Goal: Find specific page/section: Find specific page/section

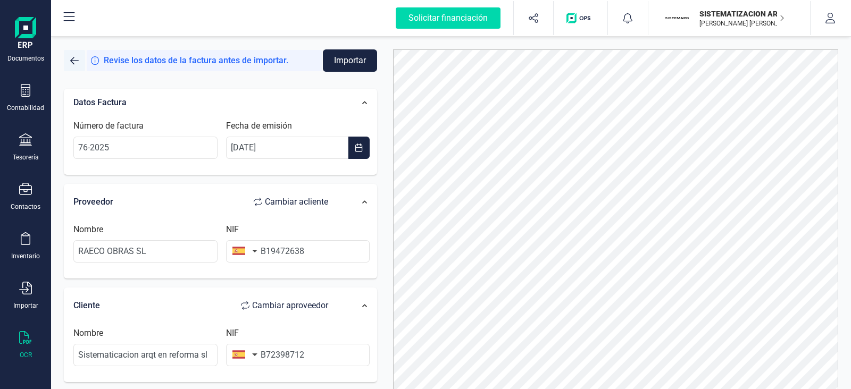
click at [78, 60] on span "button" at bounding box center [74, 60] width 9 height 9
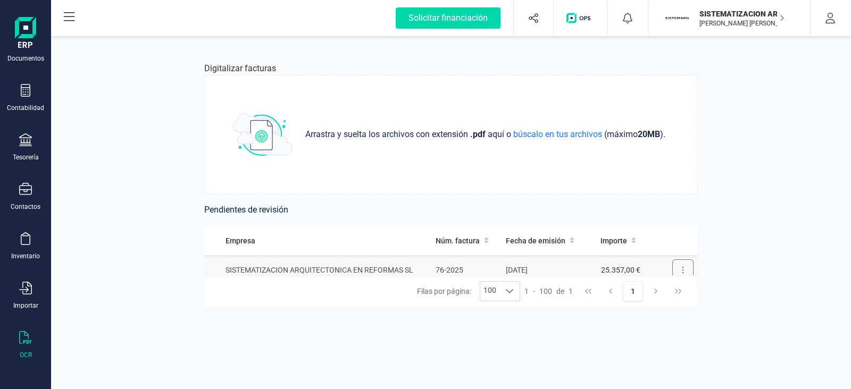
click at [674, 271] on button at bounding box center [682, 270] width 21 height 21
click at [672, 270] on button at bounding box center [682, 270] width 21 height 21
drag, startPoint x: 304, startPoint y: 271, endPoint x: 307, endPoint y: 296, distance: 25.2
click at [307, 296] on div "Empresa Núm. factura Fecha de emisión Importe SISTEMATIZACION ARQUITECTONICA EN…" at bounding box center [451, 266] width 494 height 81
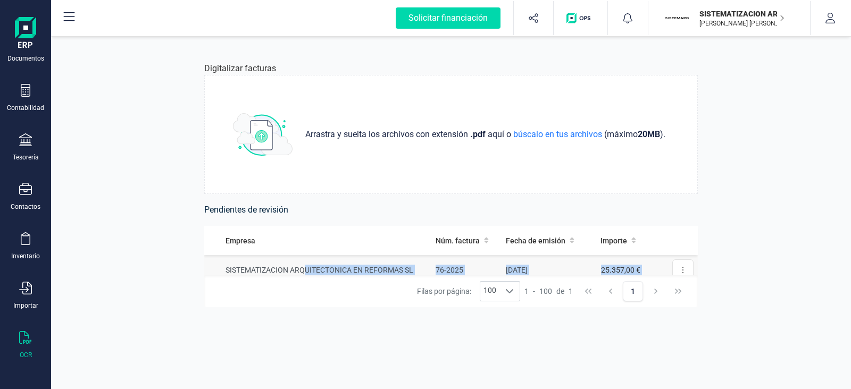
click at [686, 264] on td "Revisar factura Eliminar factura" at bounding box center [671, 270] width 53 height 30
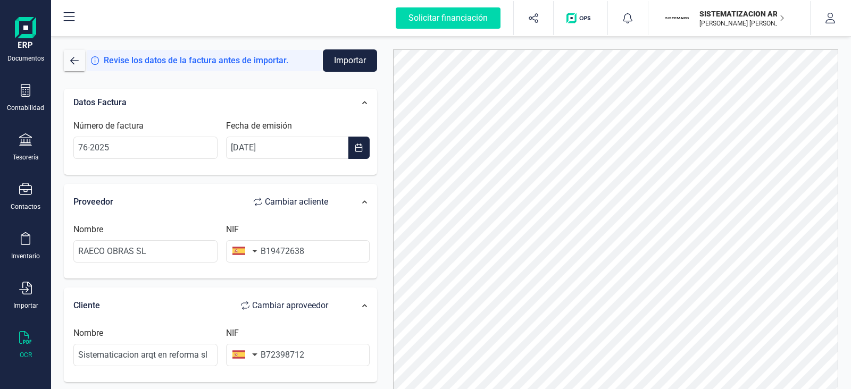
click at [88, 60] on div "Revise los datos de la factura antes de importar." at bounding box center [204, 60] width 235 height 21
click at [71, 61] on span "button" at bounding box center [74, 60] width 9 height 9
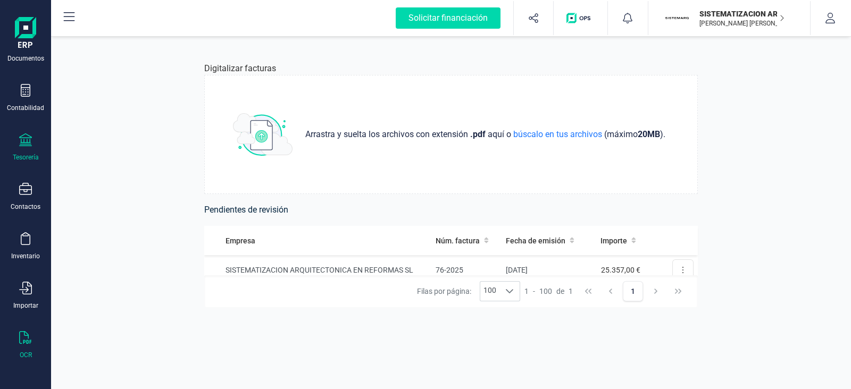
click at [37, 142] on div "Tesorería" at bounding box center [25, 148] width 43 height 28
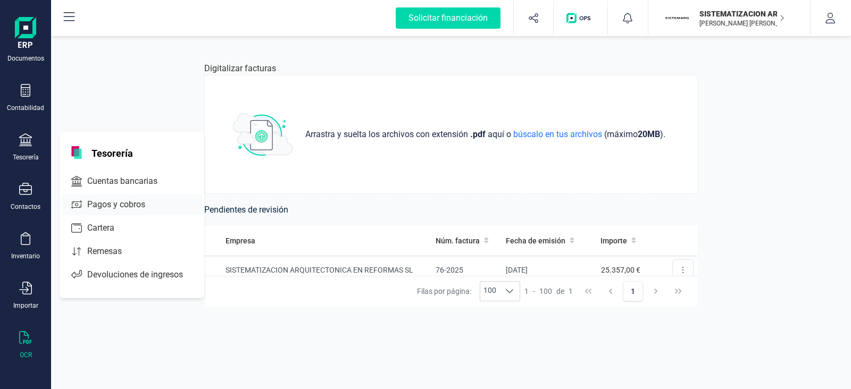
click at [133, 209] on span "Pagos y cobros" at bounding box center [123, 204] width 81 height 13
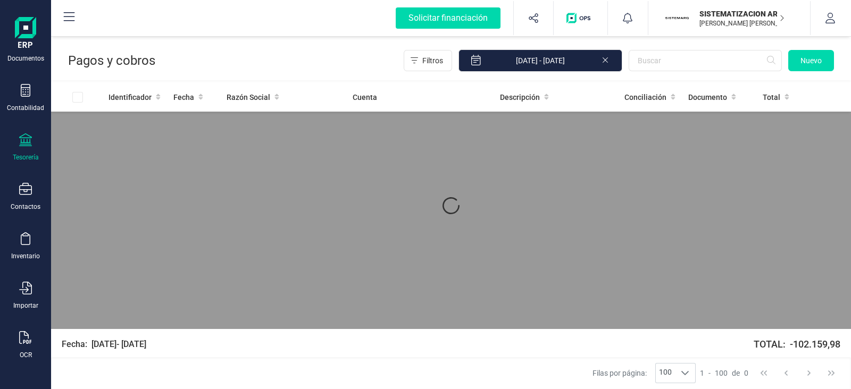
click at [31, 149] on div "Tesorería" at bounding box center [25, 148] width 43 height 28
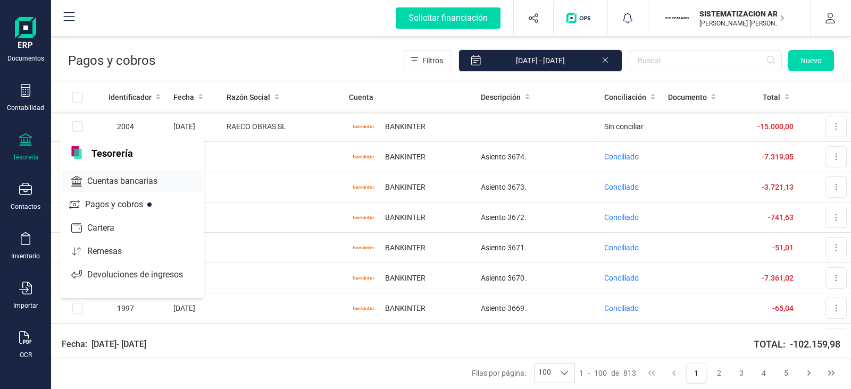
click at [122, 179] on span "Cuentas bancarias" at bounding box center [130, 181] width 94 height 13
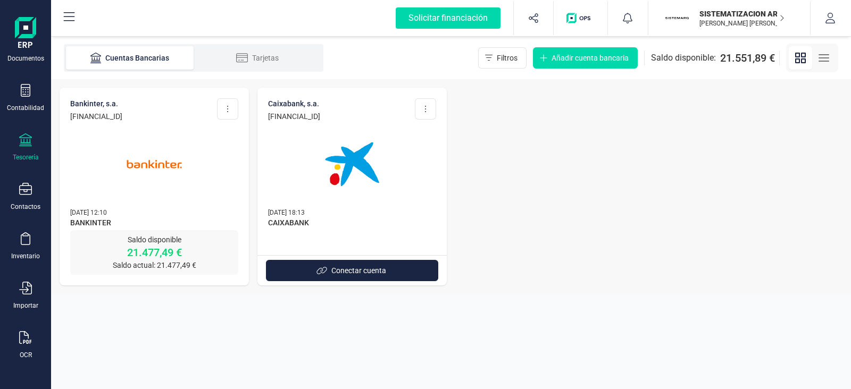
click at [26, 151] on div "Tesorería" at bounding box center [25, 148] width 43 height 28
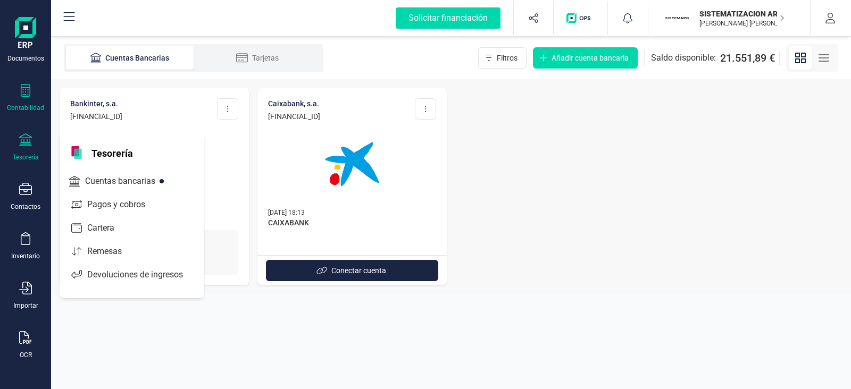
click at [22, 90] on icon at bounding box center [26, 90] width 10 height 13
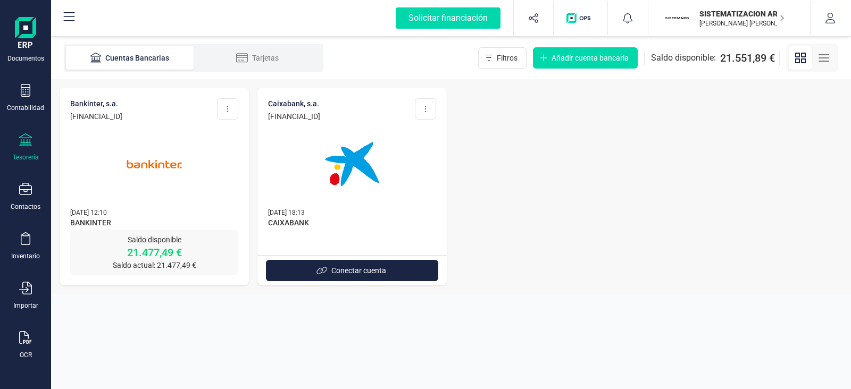
click at [643, 171] on div "BANKINTER, S.A. [FINANCIAL_ID] Editar cuenta Actualizar Desconectar cuenta Elim…" at bounding box center [451, 186] width 800 height 215
click at [32, 153] on div "Tesorería" at bounding box center [26, 157] width 26 height 9
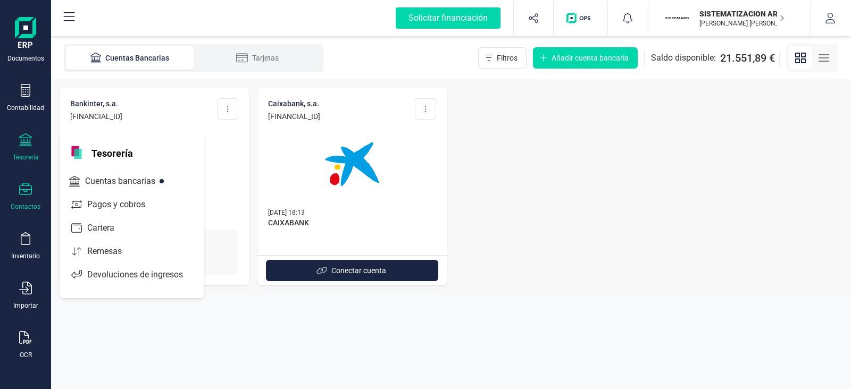
click at [29, 193] on icon at bounding box center [25, 189] width 13 height 13
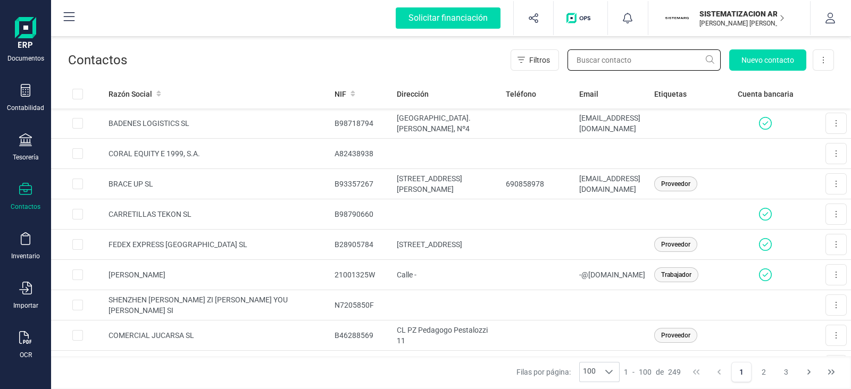
click at [587, 52] on input "text" at bounding box center [644, 59] width 153 height 21
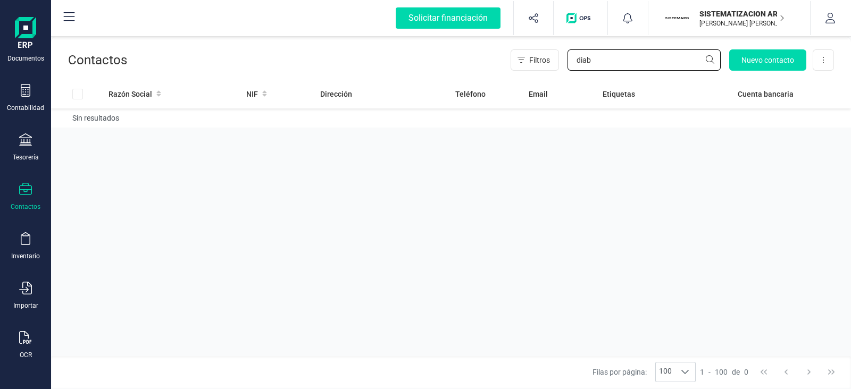
click at [587, 52] on input "diab" at bounding box center [644, 59] width 153 height 21
click at [598, 62] on input "dib" at bounding box center [644, 59] width 153 height 21
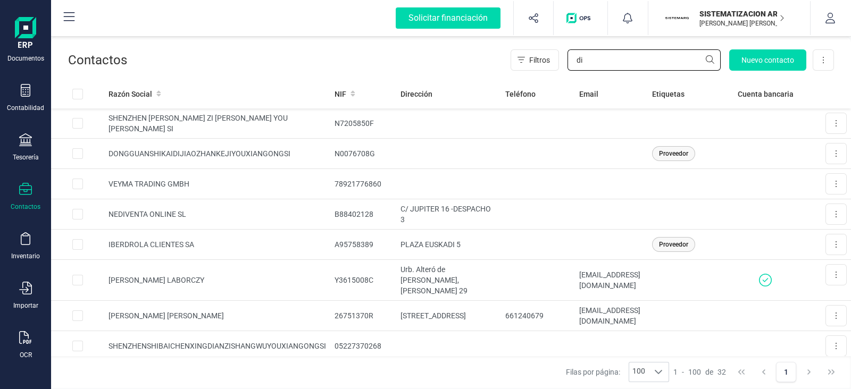
type input "di"
click at [244, 179] on td "VEYMA TRADING GMBH" at bounding box center [217, 184] width 226 height 30
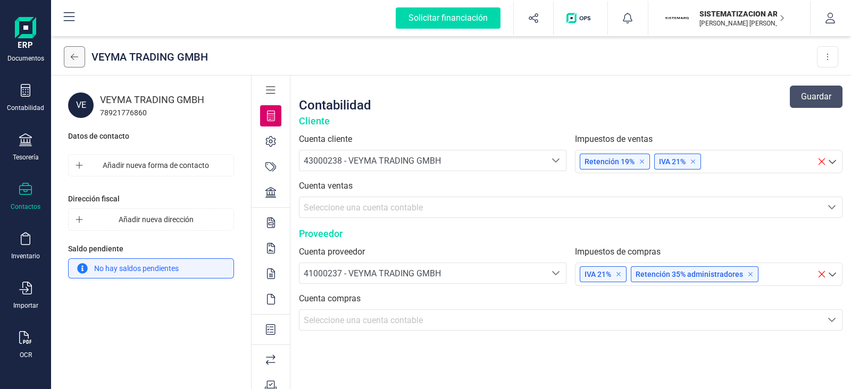
click at [78, 64] on button at bounding box center [74, 56] width 21 height 21
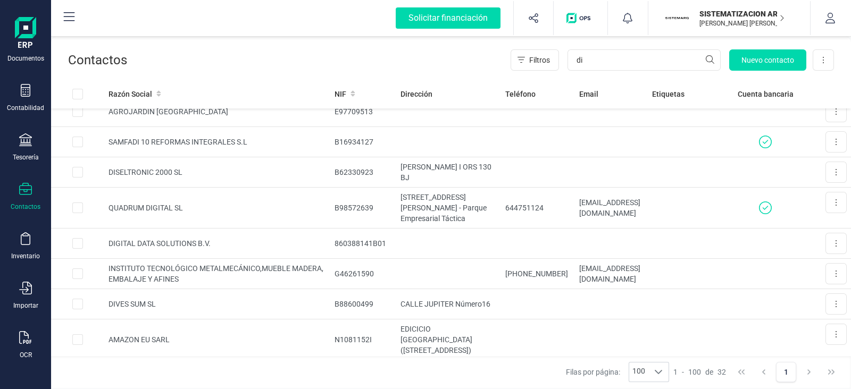
scroll to position [553, 0]
click at [210, 158] on td "DISELTRONIC 2000 SL" at bounding box center [217, 171] width 226 height 30
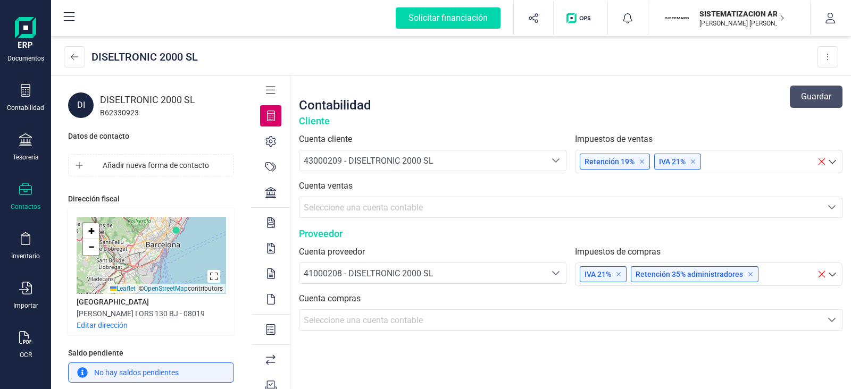
scroll to position [13, 0]
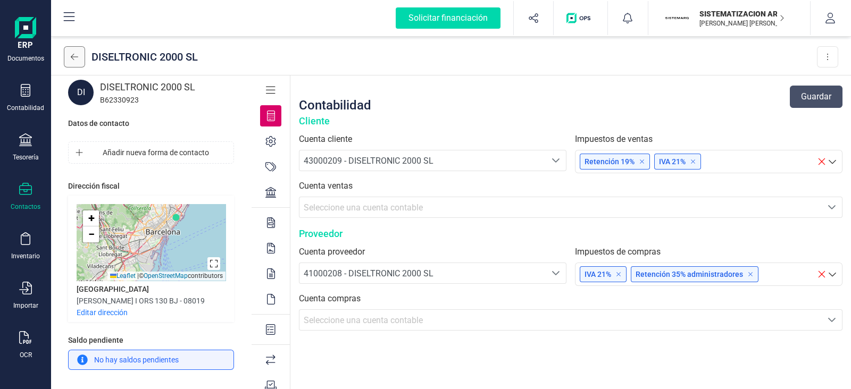
click at [75, 53] on icon at bounding box center [74, 57] width 7 height 9
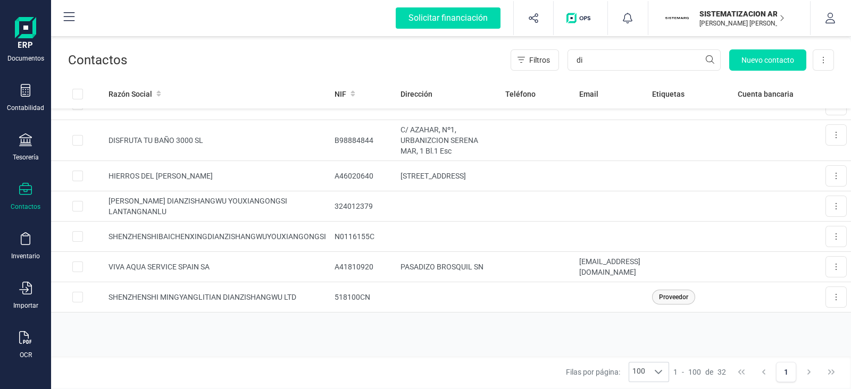
scroll to position [997, 0]
